Goal: Task Accomplishment & Management: Manage account settings

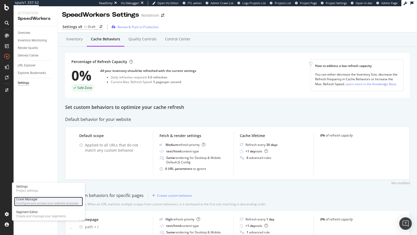
click at [32, 202] on div "Configure and access your website analyses" at bounding box center [47, 203] width 62 height 4
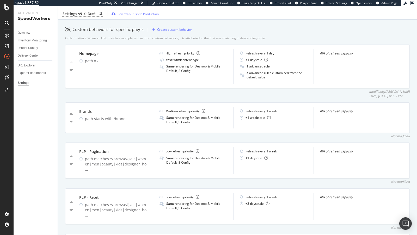
scroll to position [176, 0]
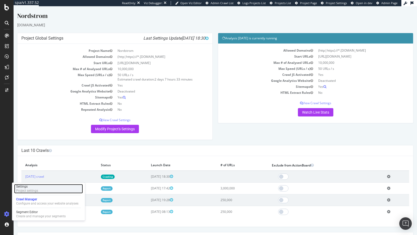
click at [30, 190] on div "Project settings" at bounding box center [27, 191] width 22 height 4
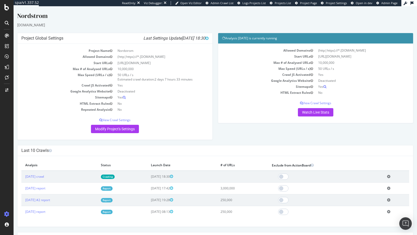
click at [390, 174] on icon at bounding box center [388, 176] width 3 height 4
click at [42, 176] on link "2025 Oct. 2nd crawl" at bounding box center [34, 176] width 19 height 4
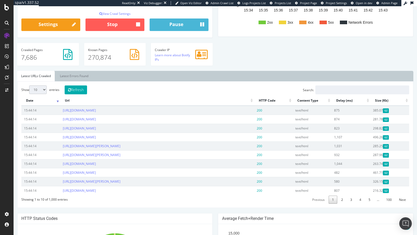
scroll to position [105, 0]
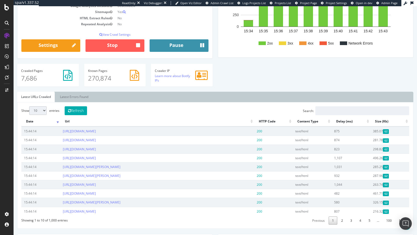
click at [172, 45] on button "Pause" at bounding box center [178, 45] width 59 height 12
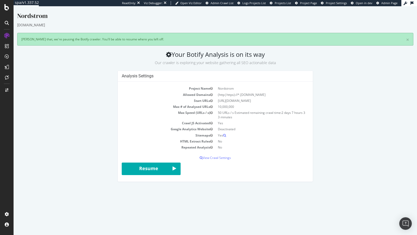
scroll to position [0, 0]
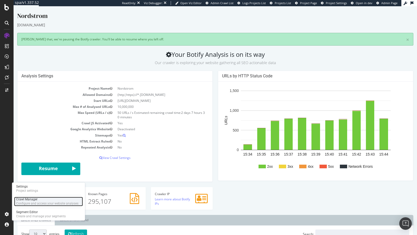
click at [33, 202] on div "Configure and access your website analyses" at bounding box center [47, 203] width 62 height 4
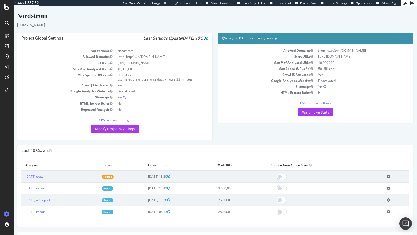
click at [390, 175] on icon at bounding box center [387, 176] width 3 height 4
click at [366, 189] on link "Delete analysis" at bounding box center [369, 191] width 42 height 7
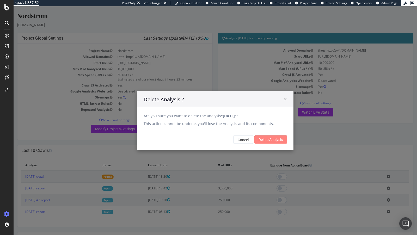
click at [281, 141] on input "Delete Analysis" at bounding box center [270, 139] width 33 height 8
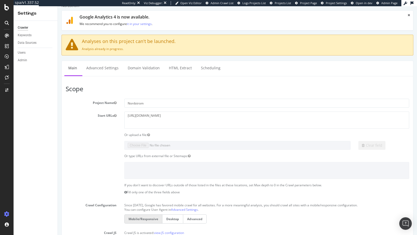
scroll to position [10, 0]
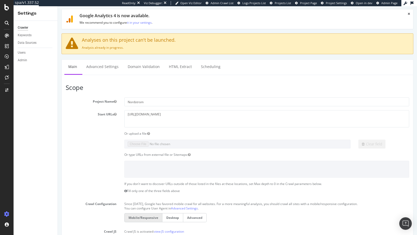
click at [99, 57] on div "Nordstrom × × Google Analytics 4 is now available. We recommend you to configur…" at bounding box center [237, 236] width 359 height 468
click at [99, 64] on link "Advanced Settings" at bounding box center [102, 67] width 40 height 14
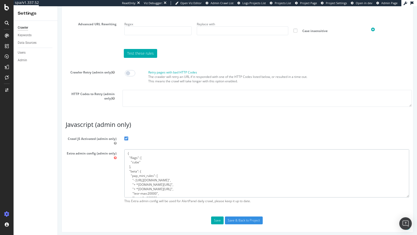
click at [161, 169] on textarea "{ "flags": [ "cube" ], "beta": { "pap_mini_rules": [ "- [URL][DOMAIN_NAME]", "+…" at bounding box center [266, 173] width 285 height 48
paste textarea "{ "flags": [ "cube" ], "beta": { "pap_mini_rules": [ "++ [URL][DOMAIN_NAME]", "…"
type textarea "{ "flags": [ "cube" ], "beta": { "pap_mini_rules": [ "++ [URL][DOMAIN_NAME]", "…"
click at [215, 211] on button "Save" at bounding box center [217, 220] width 12 height 8
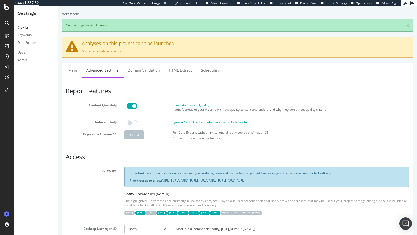
scroll to position [0, 0]
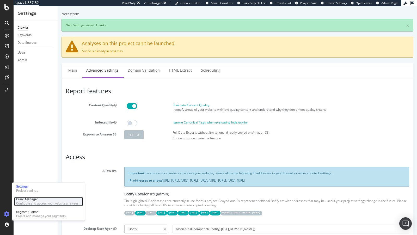
click at [40, 201] on div "Crawl Manager" at bounding box center [47, 199] width 62 height 4
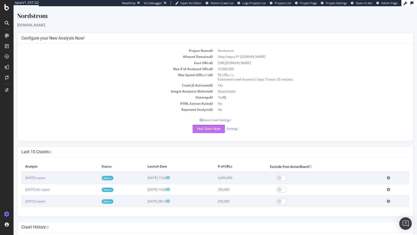
click at [210, 131] on button "Yes! Start Now" at bounding box center [208, 129] width 32 height 8
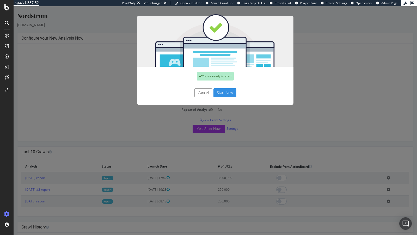
click at [225, 94] on button "Start Now" at bounding box center [224, 92] width 23 height 9
